Goal: Navigation & Orientation: Find specific page/section

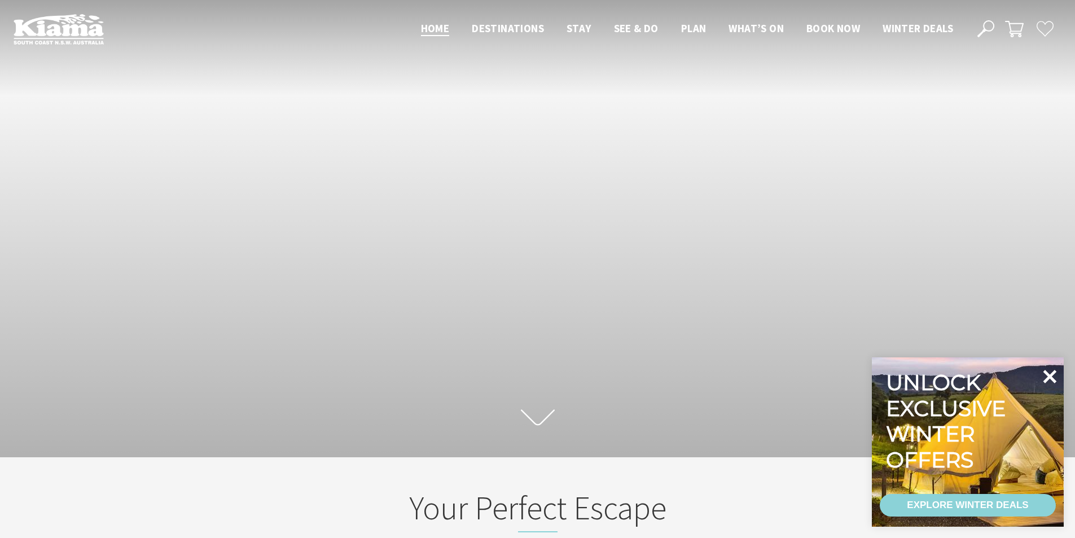
click at [1045, 378] on icon at bounding box center [1049, 376] width 27 height 27
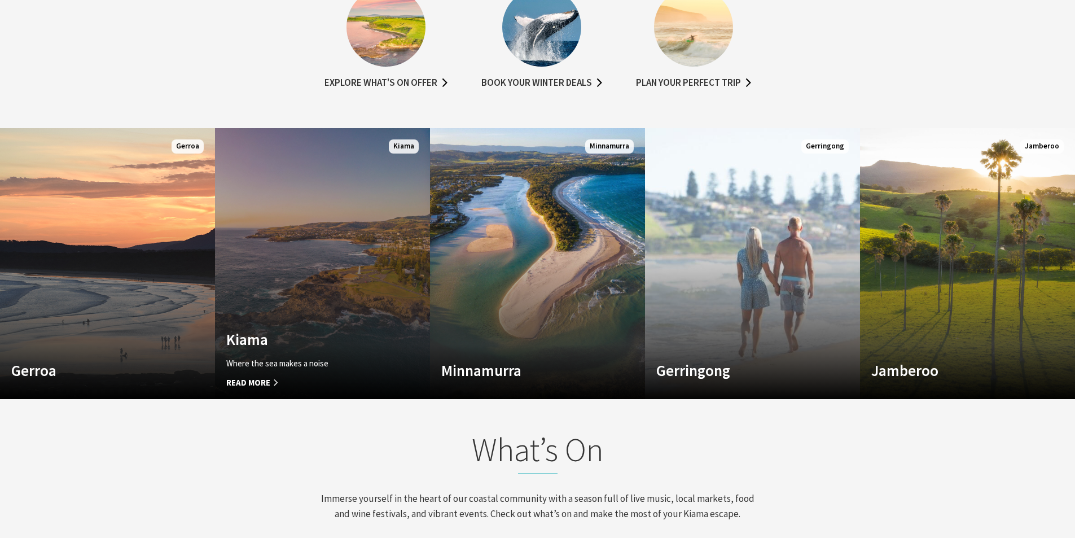
scroll to position [790, 0]
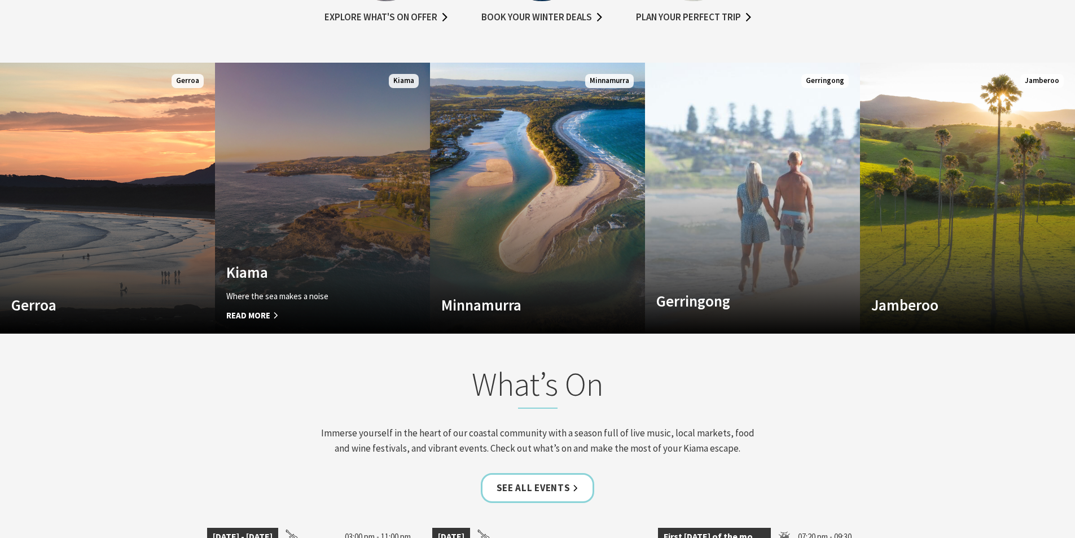
click at [327, 217] on link "Custom Image Used Kiama Where the sea makes a noise Read More Kiama" at bounding box center [322, 198] width 215 height 271
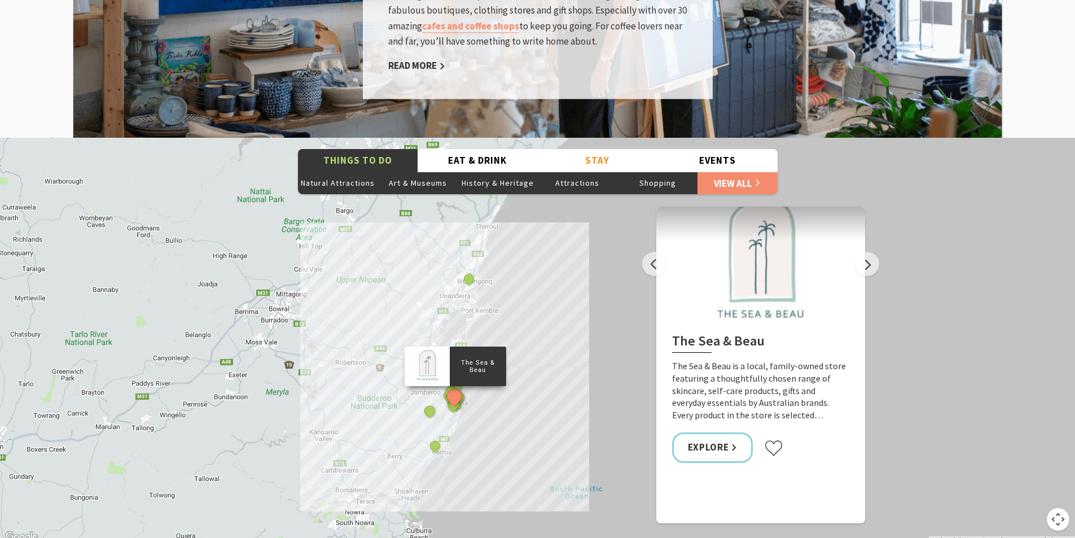
scroll to position [1918, 0]
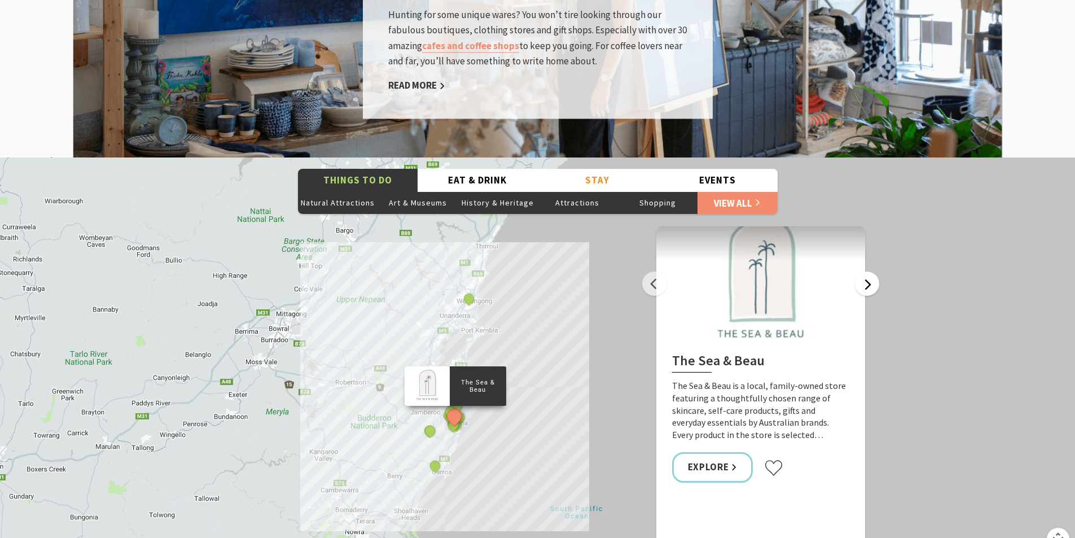
click at [868, 271] on button "Next" at bounding box center [867, 283] width 24 height 24
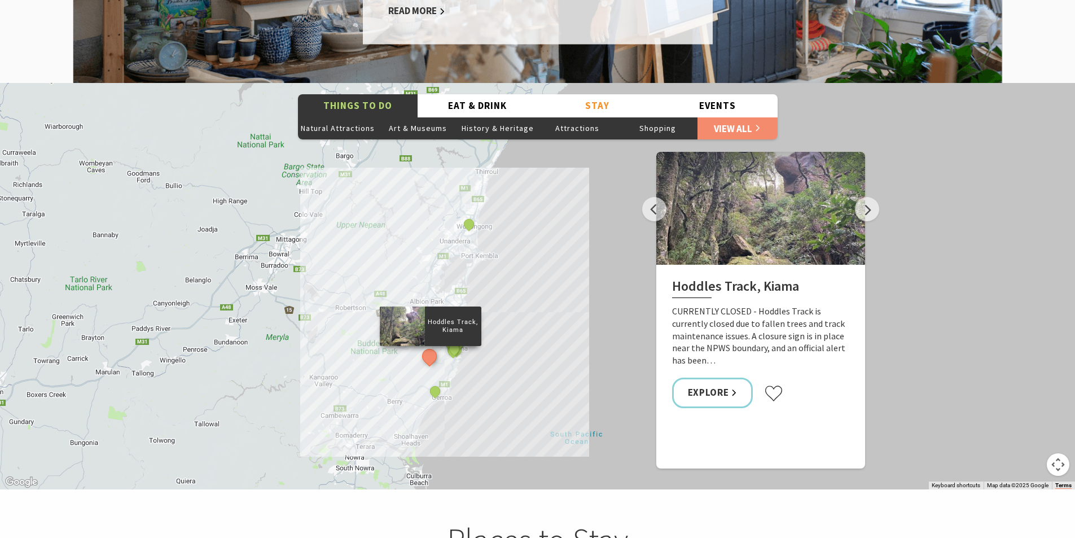
scroll to position [2031, 0]
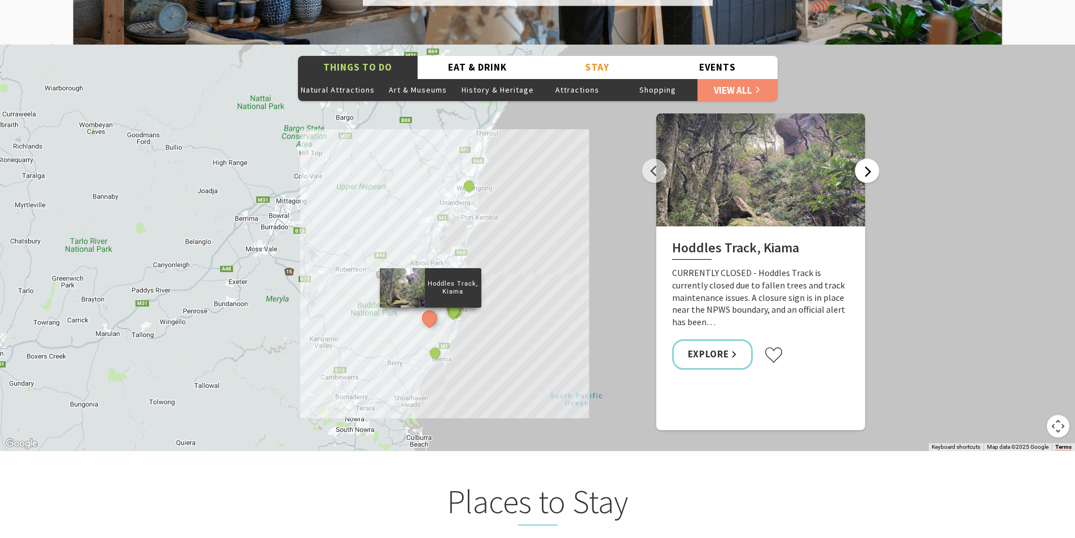
click at [868, 159] on button "Next" at bounding box center [867, 171] width 24 height 24
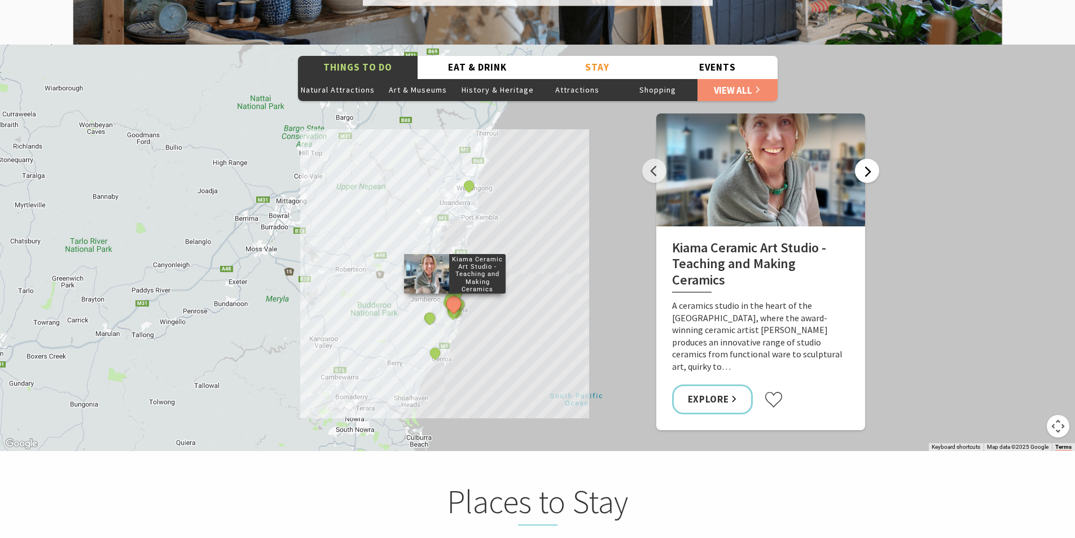
click at [868, 159] on button "Next" at bounding box center [867, 171] width 24 height 24
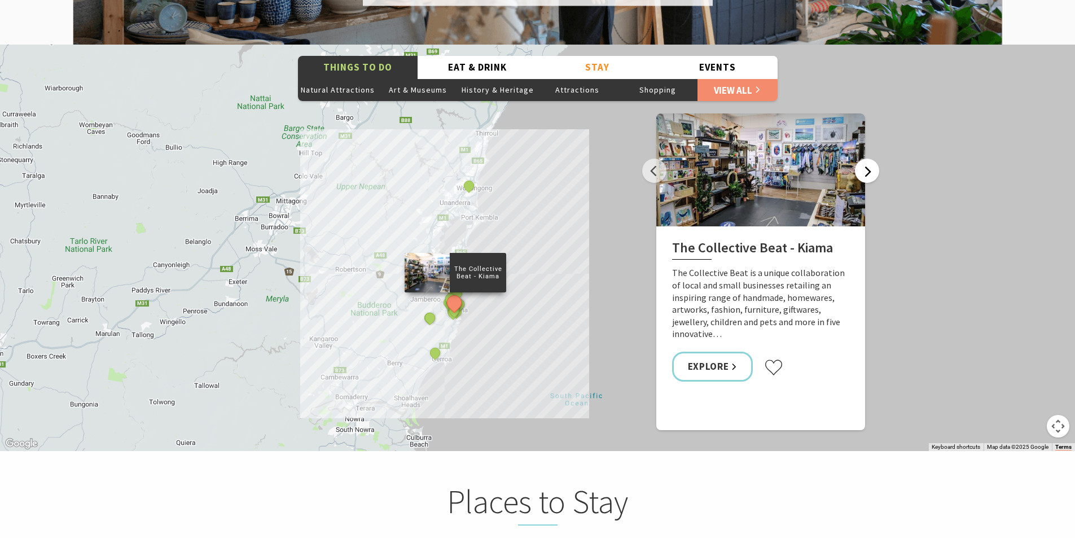
click at [868, 159] on button "Next" at bounding box center [867, 171] width 24 height 24
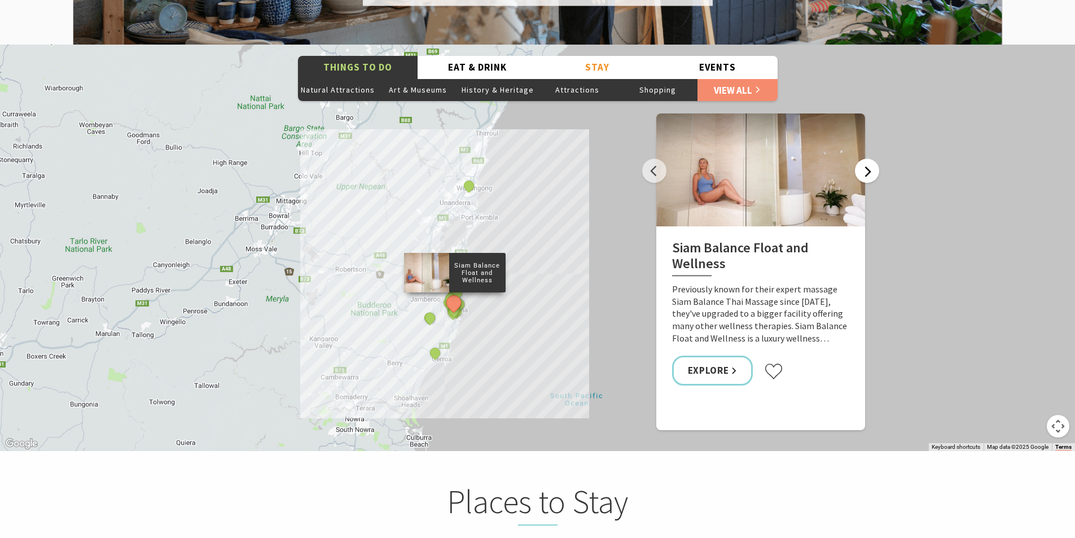
click at [866, 159] on button "Next" at bounding box center [867, 171] width 24 height 24
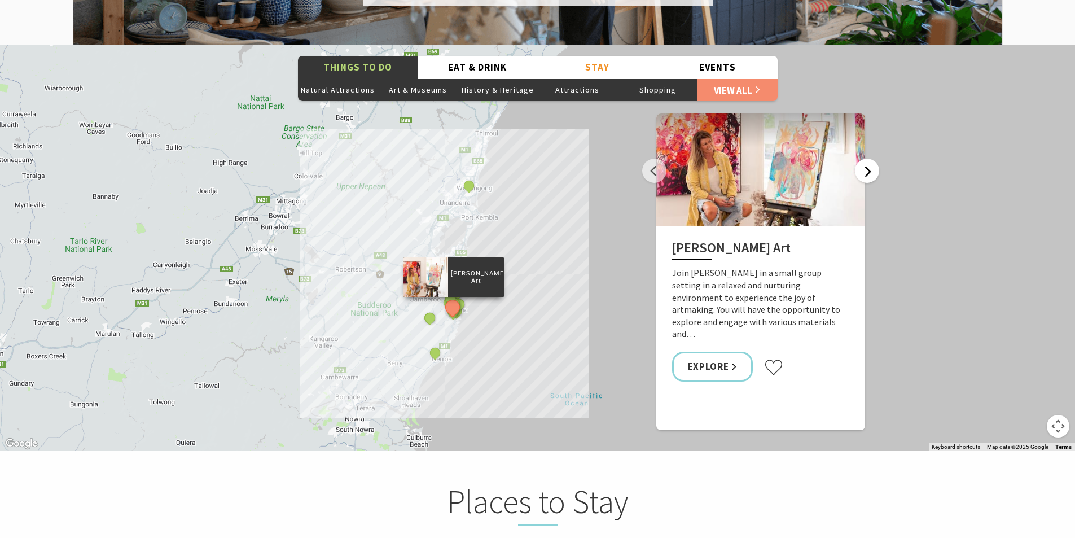
click at [869, 159] on button "Next" at bounding box center [867, 171] width 24 height 24
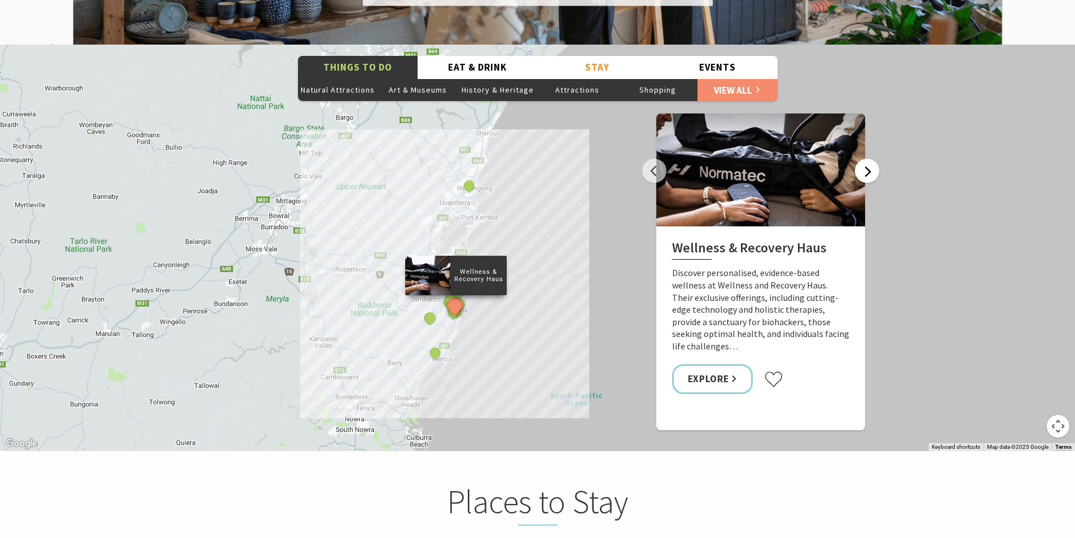
click at [869, 159] on button "Next" at bounding box center [867, 171] width 24 height 24
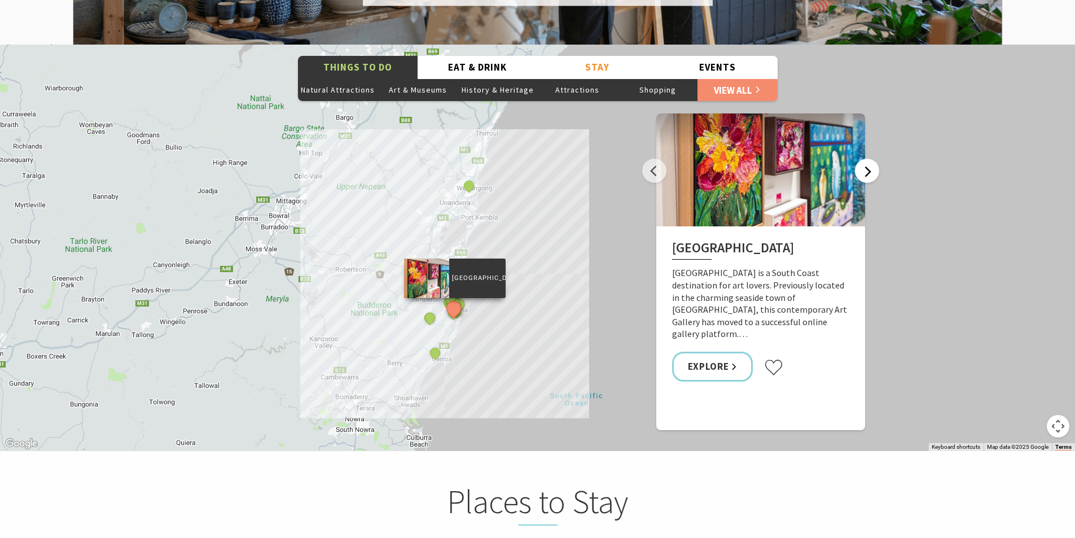
click at [869, 159] on button "Next" at bounding box center [867, 171] width 24 height 24
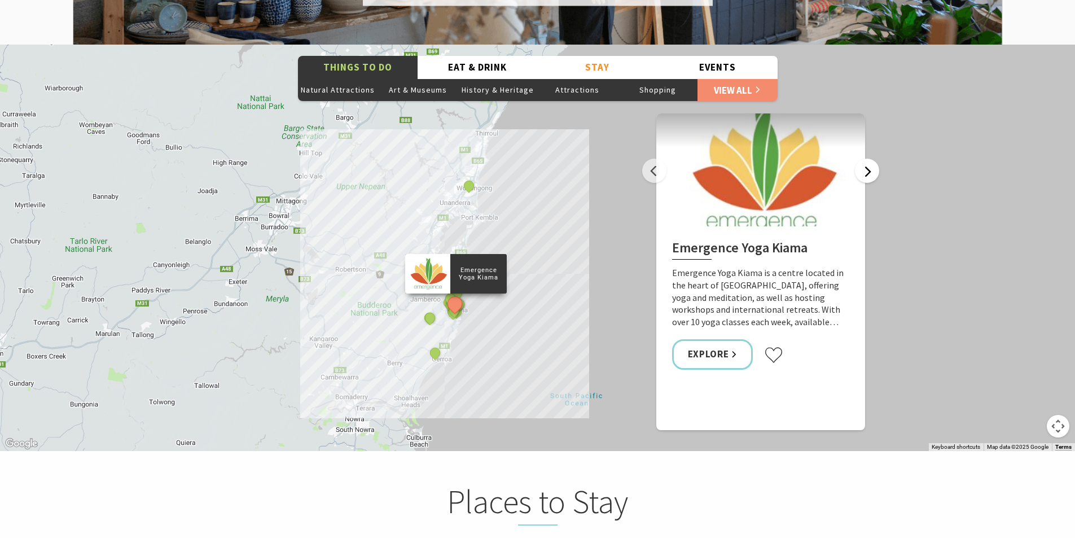
click at [869, 159] on button "Next" at bounding box center [867, 171] width 24 height 24
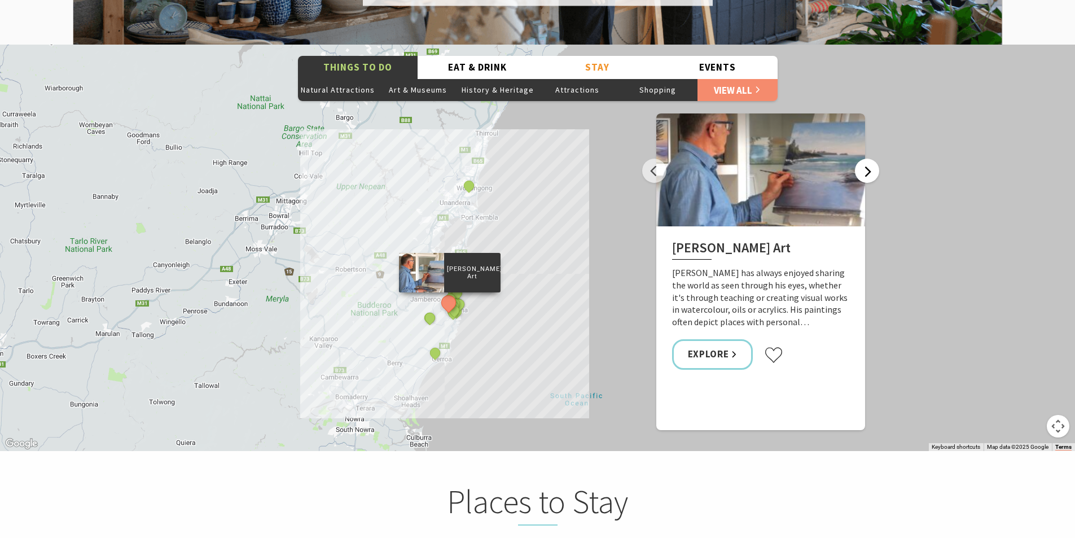
click at [858, 159] on button "Next" at bounding box center [867, 171] width 24 height 24
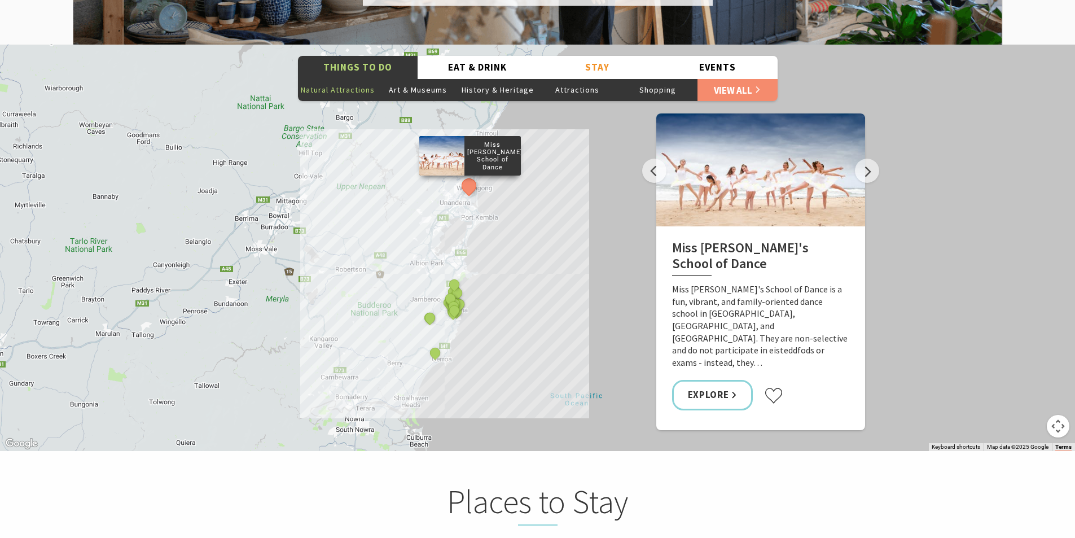
click at [359, 78] on button "Natural Attractions" at bounding box center [338, 89] width 80 height 23
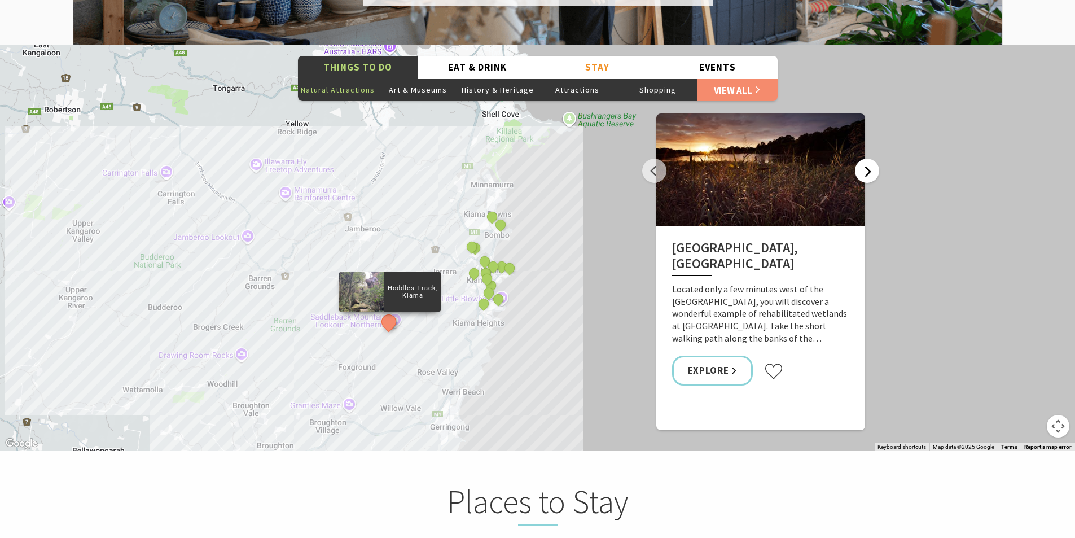
click at [876, 159] on button "Next" at bounding box center [867, 171] width 24 height 24
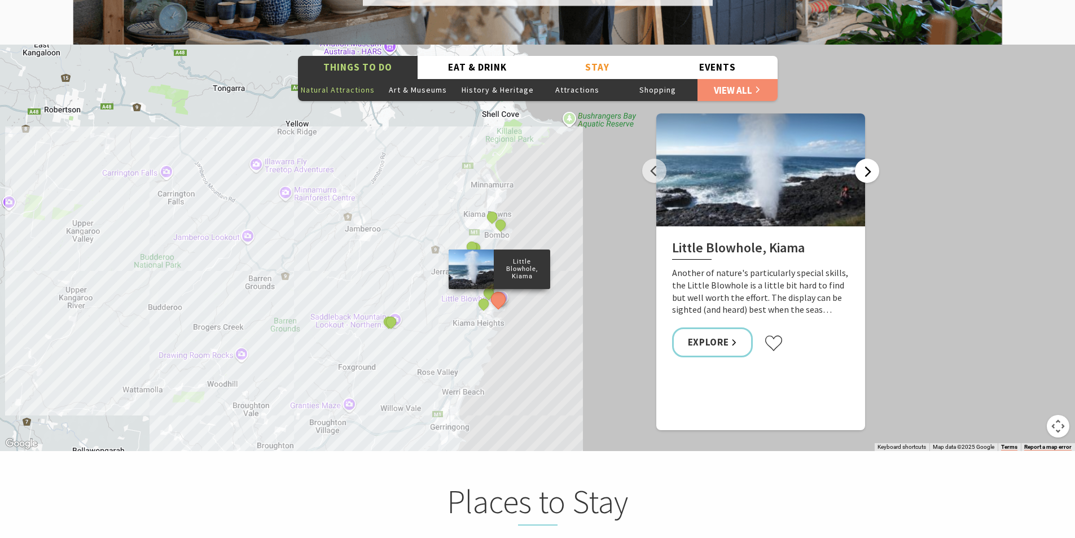
click at [876, 159] on button "Next" at bounding box center [867, 171] width 24 height 24
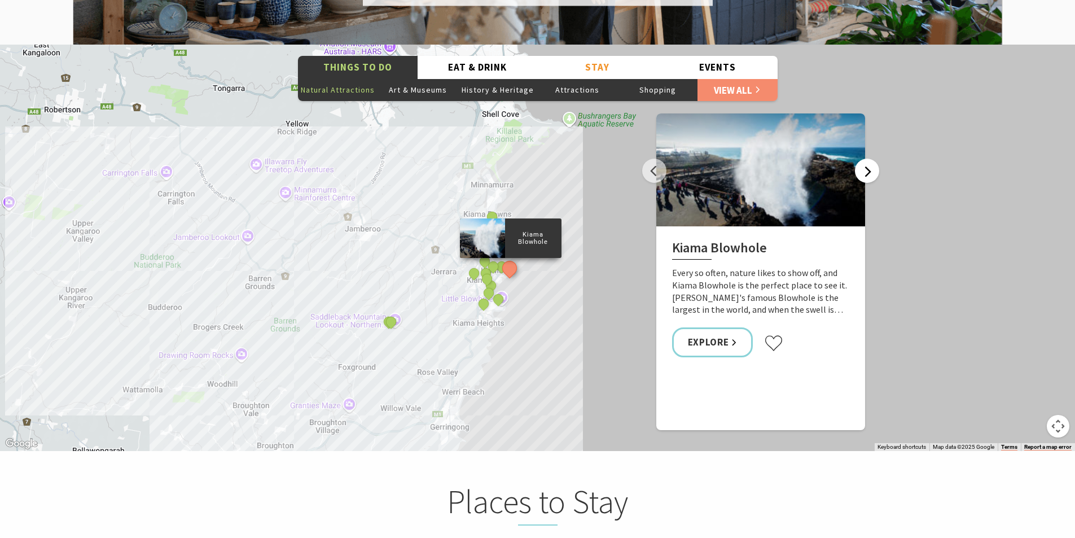
click at [876, 159] on button "Next" at bounding box center [867, 171] width 24 height 24
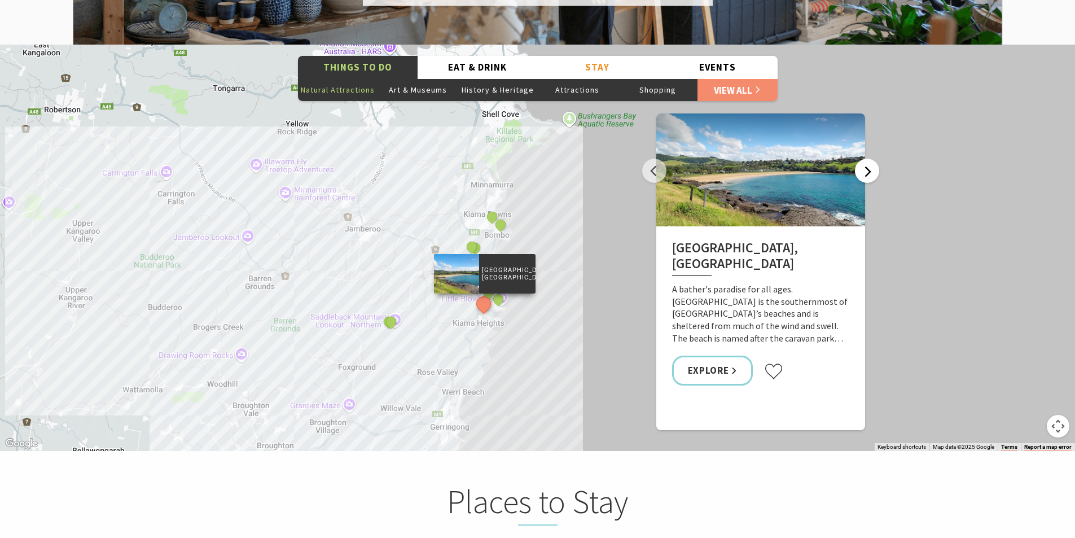
click at [876, 159] on button "Next" at bounding box center [867, 171] width 24 height 24
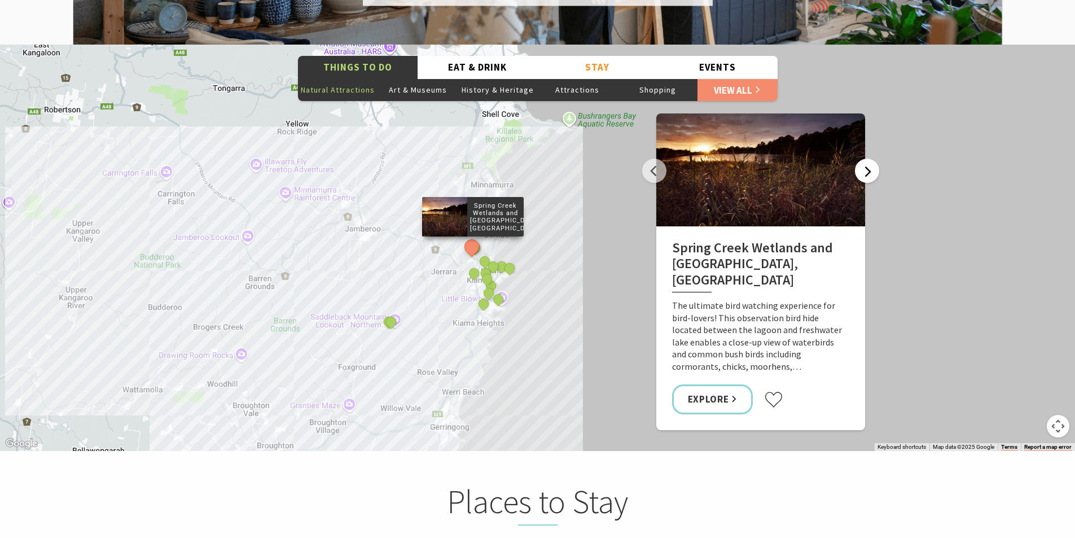
click at [876, 159] on button "Next" at bounding box center [867, 171] width 24 height 24
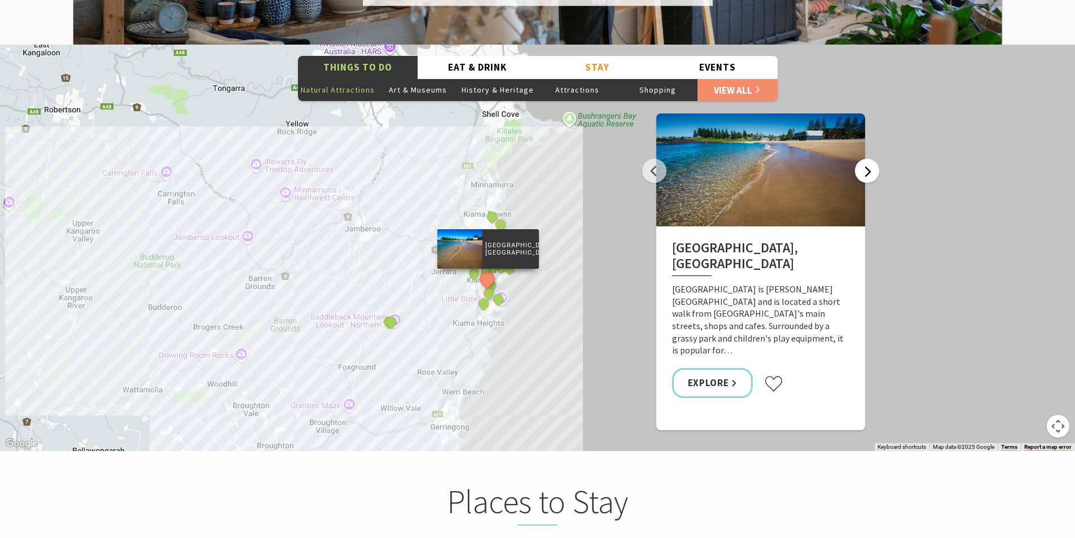
click at [876, 159] on button "Next" at bounding box center [867, 171] width 24 height 24
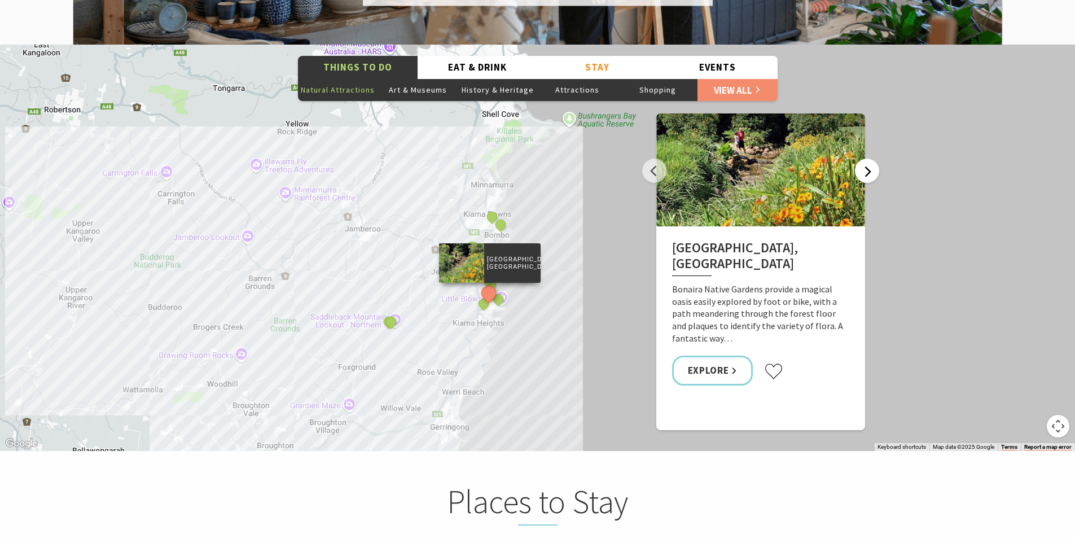
click at [876, 159] on button "Next" at bounding box center [867, 171] width 24 height 24
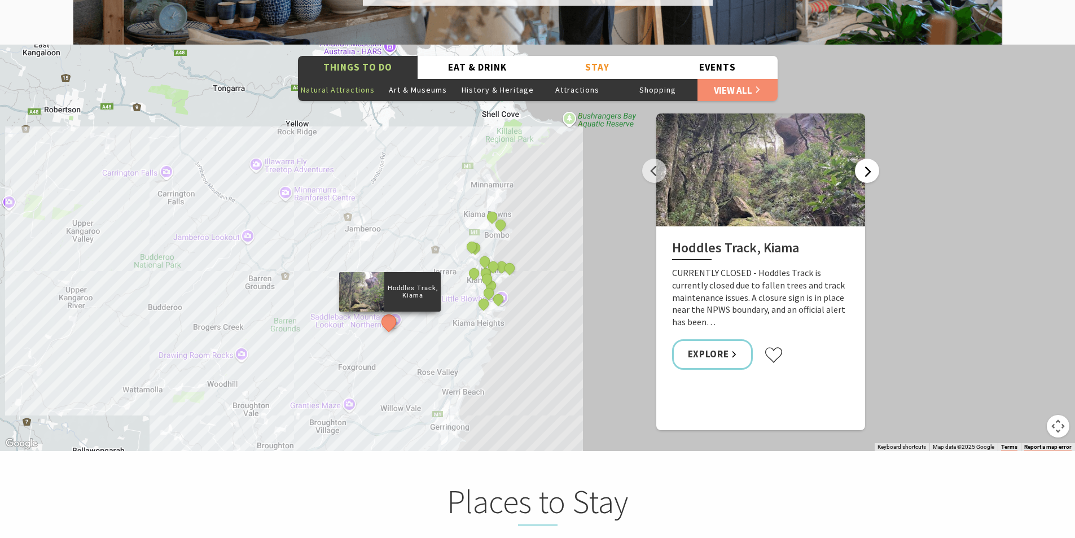
click at [876, 159] on button "Next" at bounding box center [867, 171] width 24 height 24
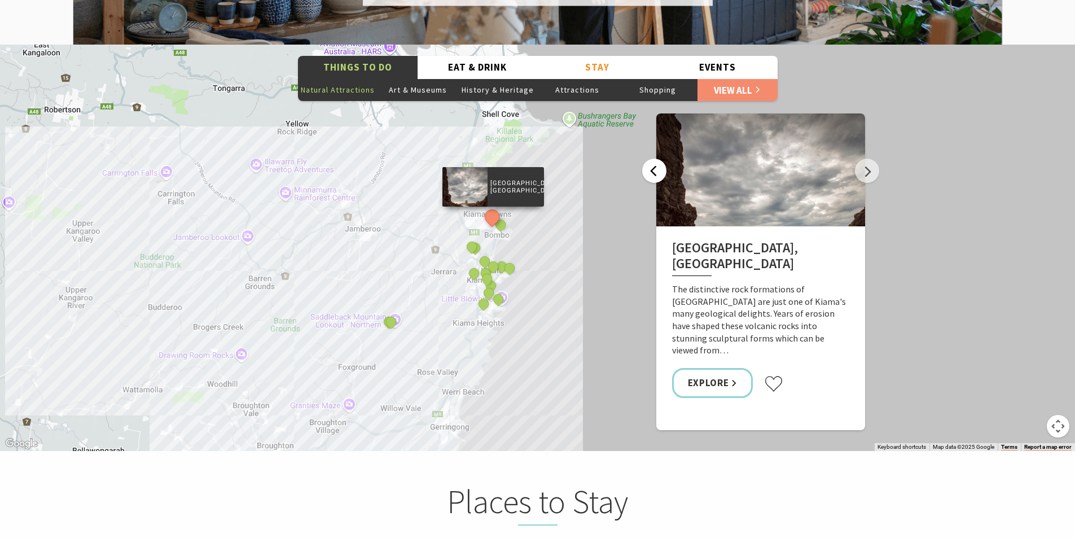
click at [654, 159] on button "Previous" at bounding box center [654, 171] width 24 height 24
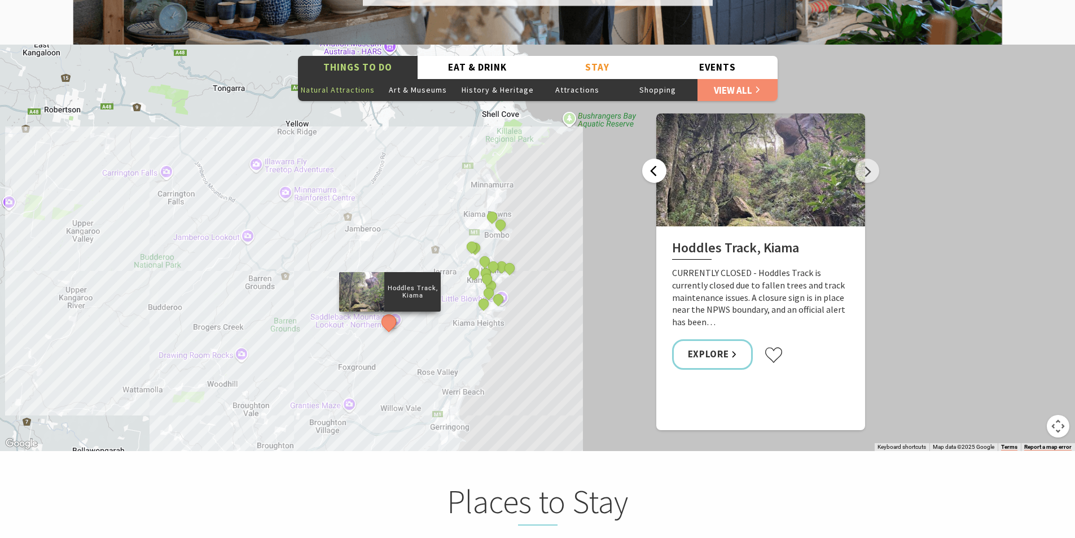
click at [649, 159] on button "Previous" at bounding box center [654, 171] width 24 height 24
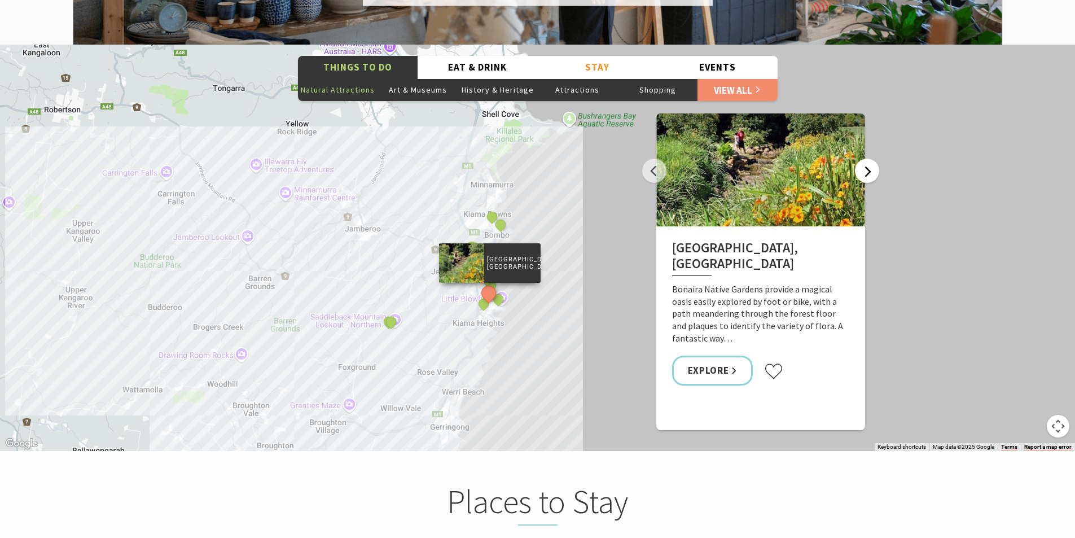
click at [866, 159] on button "Next" at bounding box center [867, 171] width 24 height 24
